Goal: Task Accomplishment & Management: Use online tool/utility

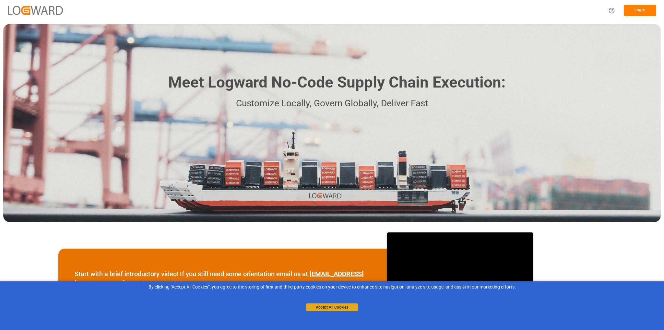
click at [335, 305] on button "Accept All Cookies" at bounding box center [332, 307] width 52 height 8
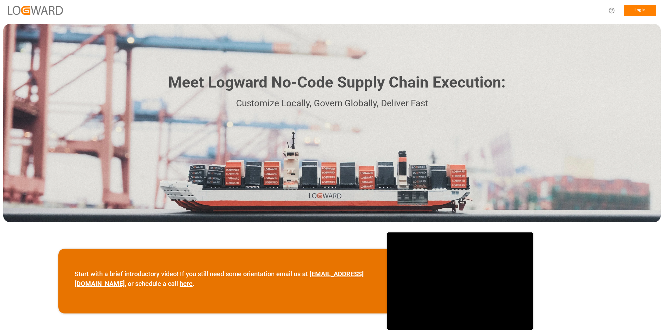
click at [646, 11] on button "Log In" at bounding box center [640, 10] width 32 height 11
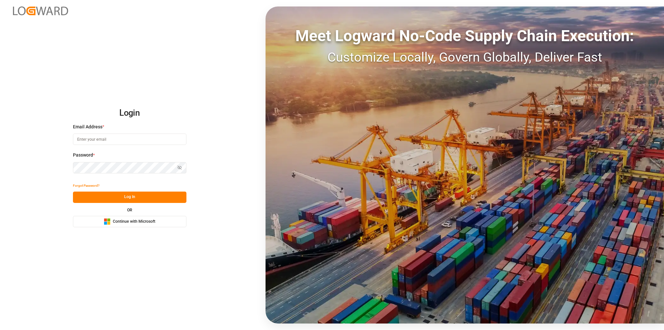
click at [138, 222] on span "Continue with Microsoft" at bounding box center [134, 222] width 42 height 6
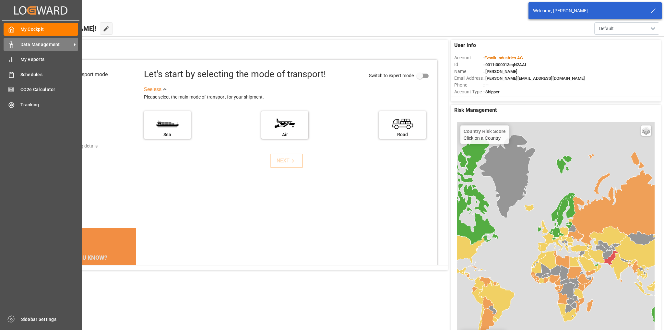
click at [43, 43] on span "Data Management" at bounding box center [45, 44] width 51 height 7
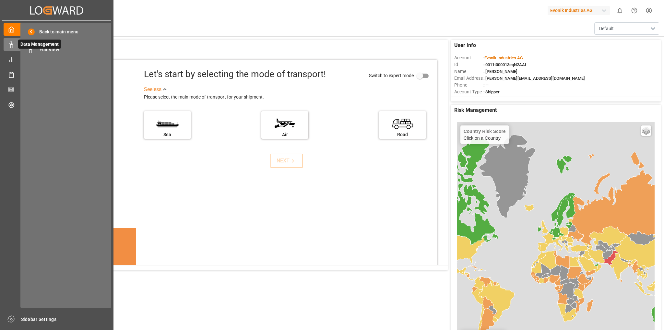
drag, startPoint x: 70, startPoint y: 29, endPoint x: 38, endPoint y: 43, distance: 35.5
click at [70, 29] on span "Back to main menu" at bounding box center [57, 32] width 44 height 7
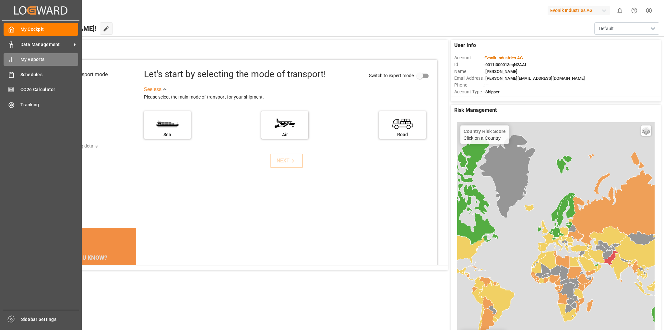
click at [29, 57] on span "My Reports" at bounding box center [49, 59] width 58 height 7
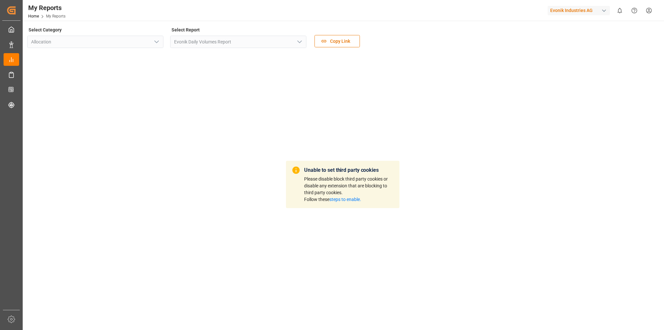
click at [358, 200] on link "steps to enable." at bounding box center [345, 199] width 32 height 5
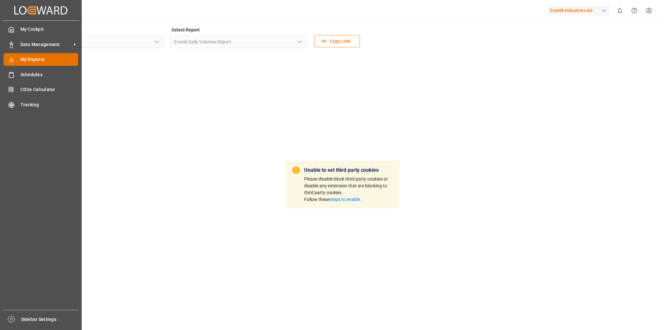
click at [29, 58] on span "My Reports" at bounding box center [49, 59] width 58 height 7
click at [6, 48] on div "Data Management Data Management" at bounding box center [41, 44] width 75 height 13
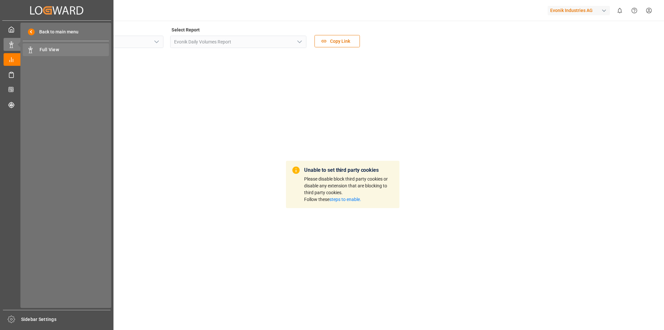
click at [71, 48] on span "Full View" at bounding box center [75, 49] width 70 height 7
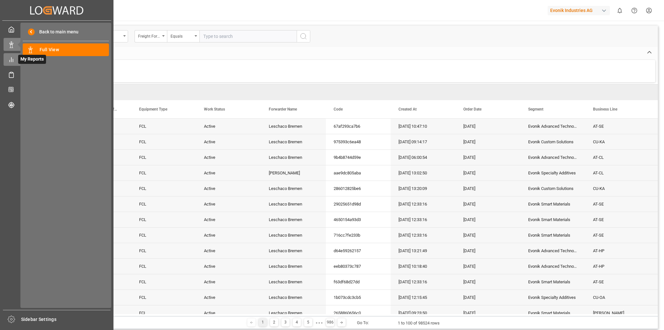
click at [10, 61] on line at bounding box center [10, 61] width 0 height 2
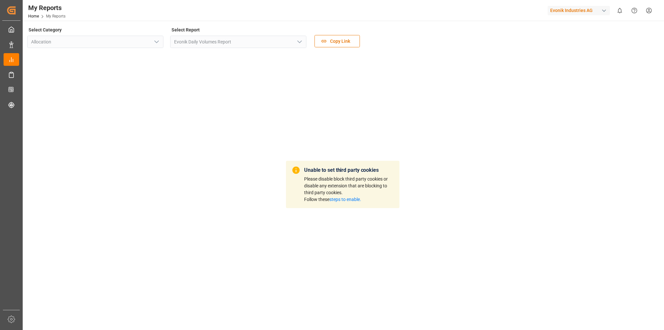
click at [327, 105] on div "Unable to set third party cookies Please disable block third party cookies or d…" at bounding box center [342, 185] width 631 height 264
